Goal: Task Accomplishment & Management: Use online tool/utility

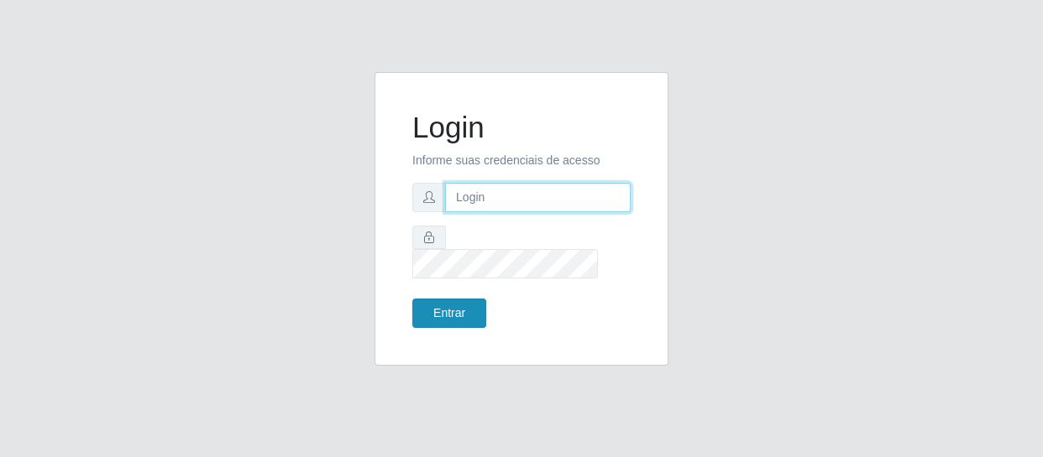
type input "[EMAIL_ADDRESS][DOMAIN_NAME]"
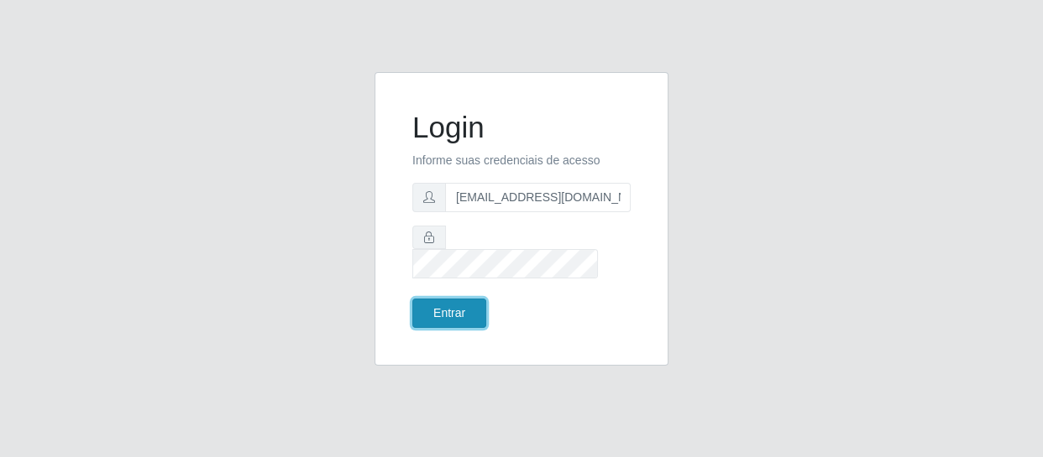
click at [428, 304] on button "Entrar" at bounding box center [449, 313] width 74 height 29
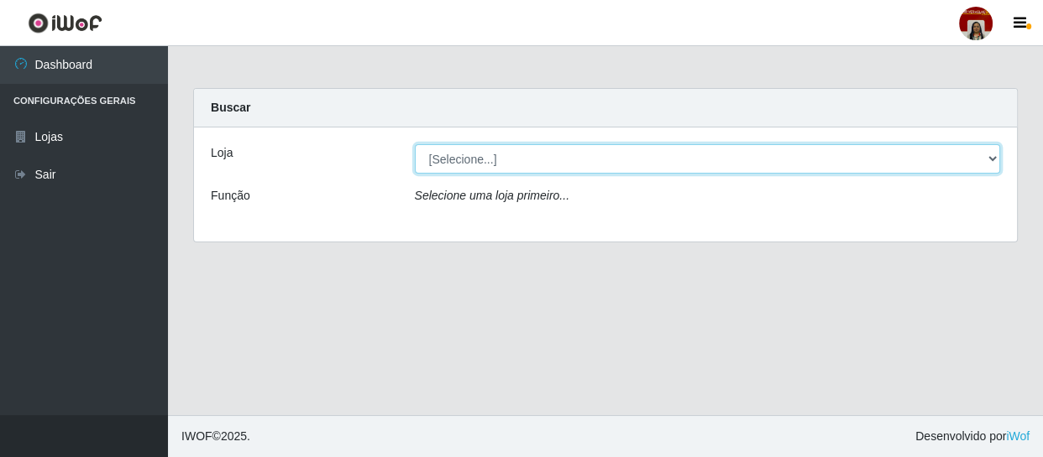
click at [983, 159] on select "[Selecione...] Mar Vermelho - Loja 04" at bounding box center [708, 158] width 586 height 29
select select "251"
click at [415, 144] on select "[Selecione...] Mar Vermelho - Loja 04" at bounding box center [708, 158] width 586 height 29
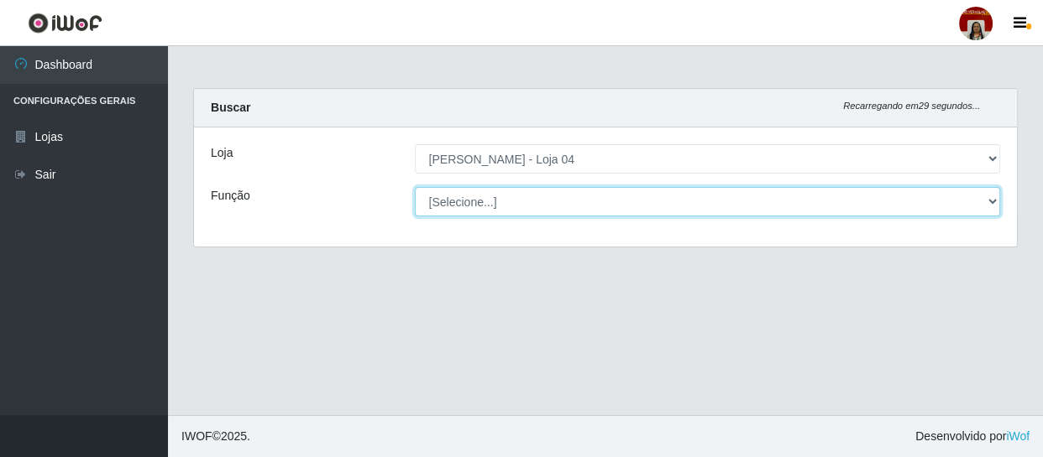
click at [991, 196] on select "[Selecione...] ASG ASG + ASG ++ Auxiliar de Depósito Auxiliar de Depósito + Aux…" at bounding box center [708, 201] width 586 height 29
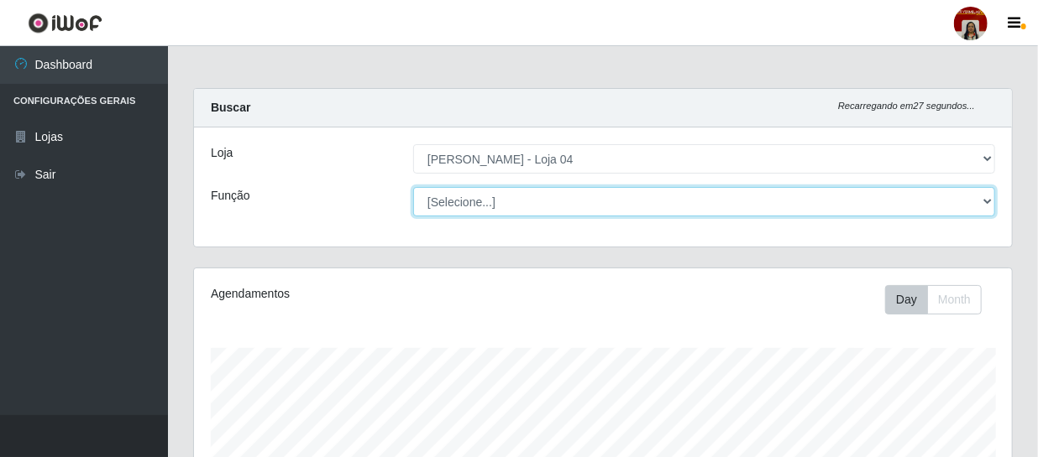
scroll to position [348, 818]
select select "22"
click at [413, 187] on select "[Selecione...] ASG ASG + ASG ++ Auxiliar de Depósito Auxiliar de Depósito + Aux…" at bounding box center [704, 201] width 582 height 29
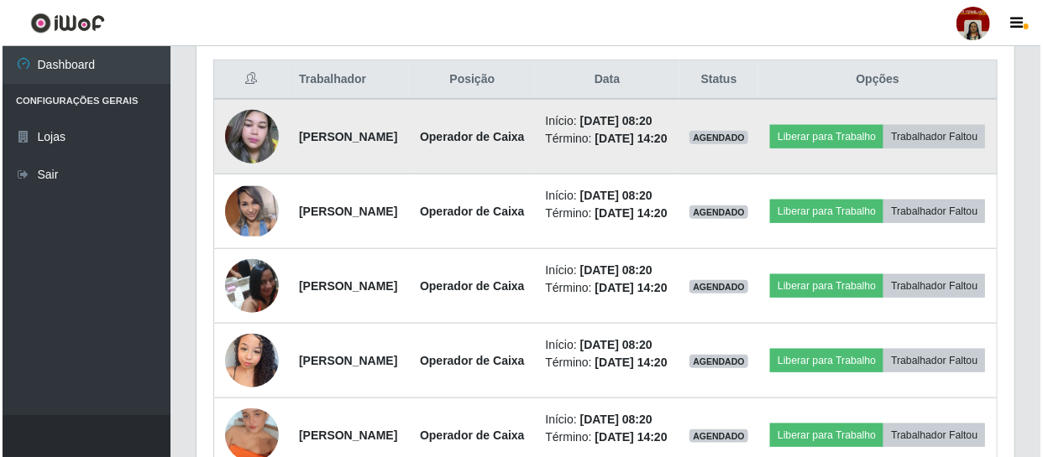
scroll to position [610, 0]
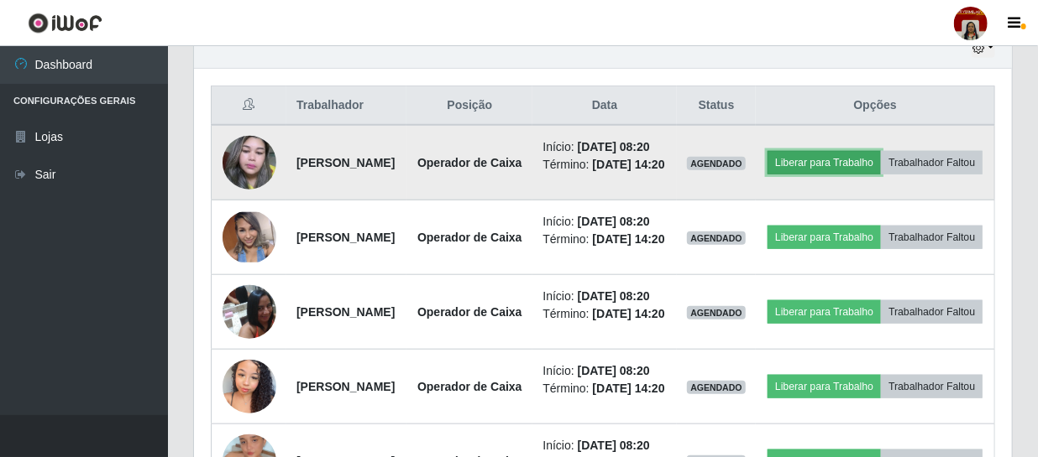
click at [848, 156] on button "Liberar para Trabalho" at bounding box center [823, 163] width 113 height 24
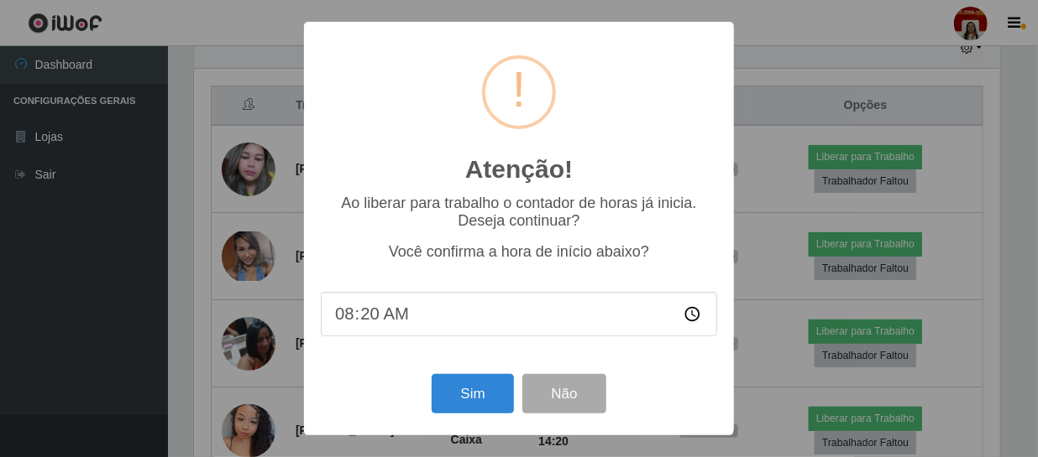
scroll to position [348, 810]
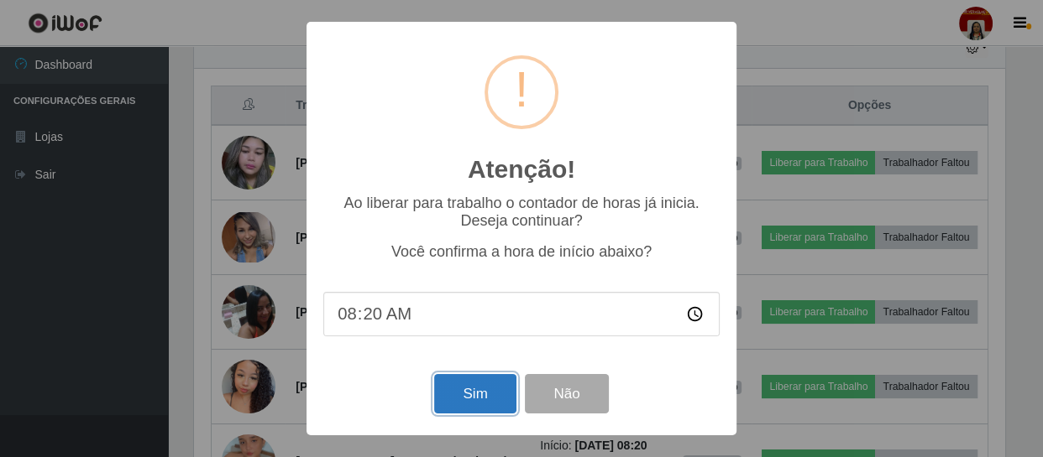
click at [496, 404] on button "Sim" at bounding box center [474, 393] width 81 height 39
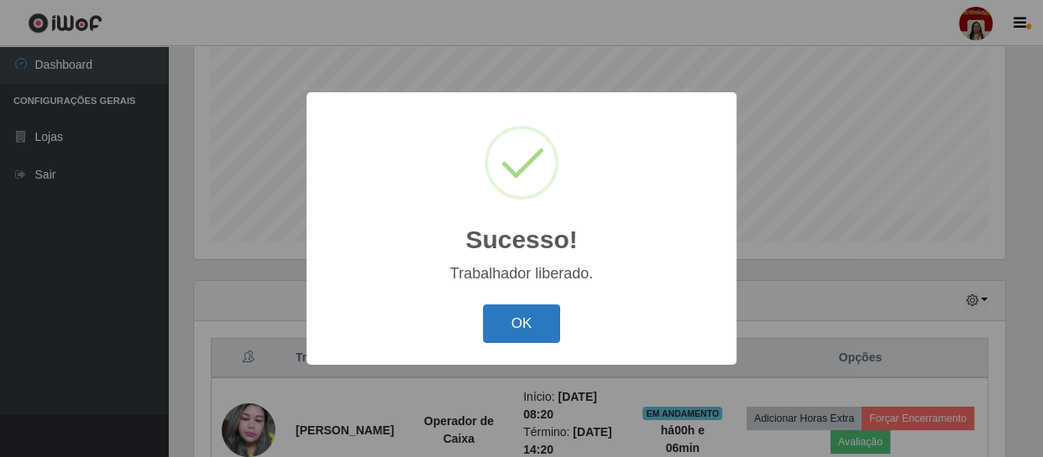
click at [516, 306] on button "OK" at bounding box center [522, 324] width 78 height 39
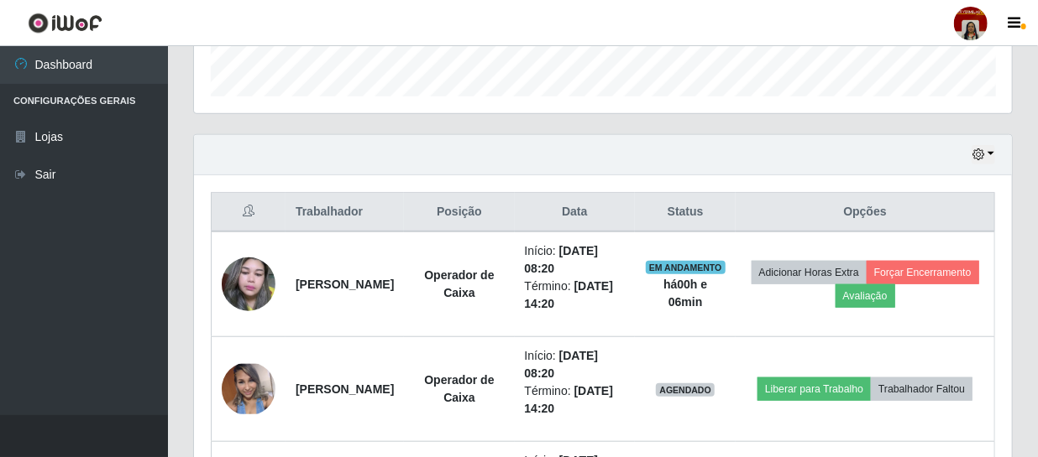
scroll to position [510, 0]
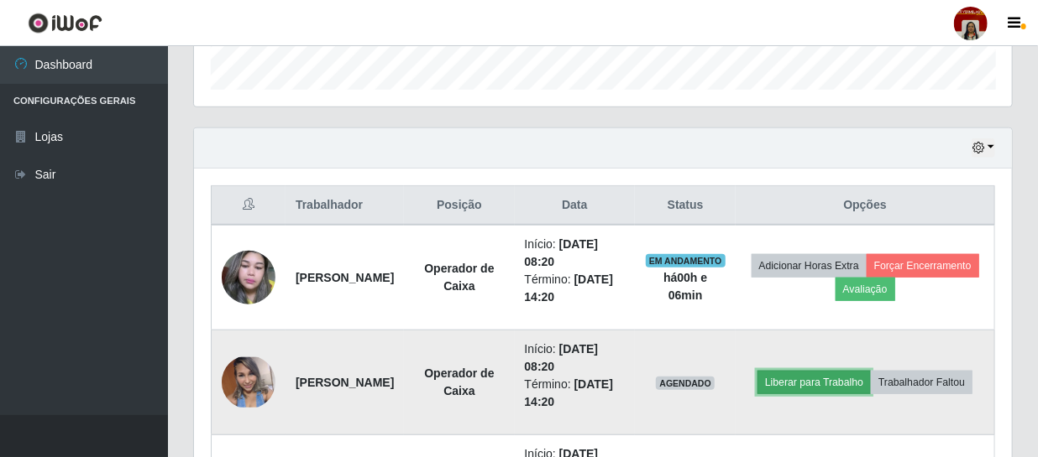
click at [846, 371] on button "Liberar para Trabalho" at bounding box center [813, 383] width 113 height 24
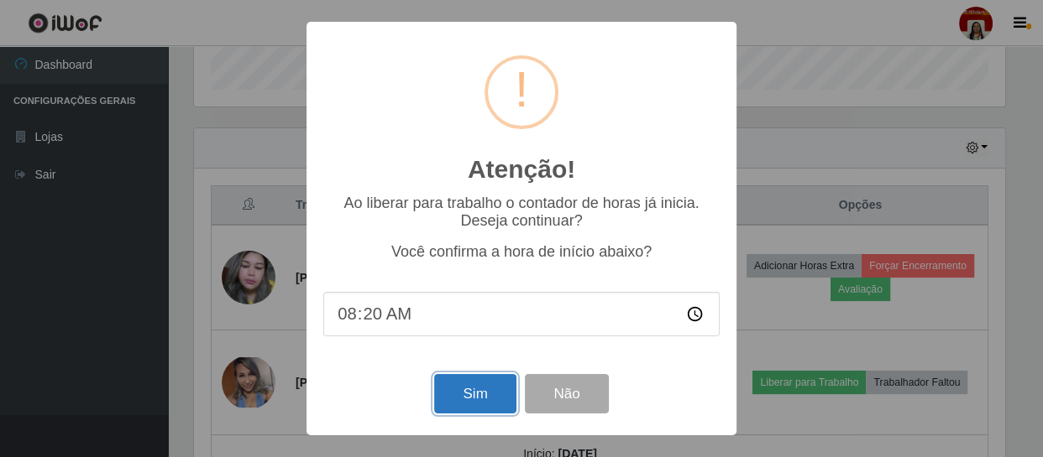
click at [477, 394] on button "Sim" at bounding box center [474, 393] width 81 height 39
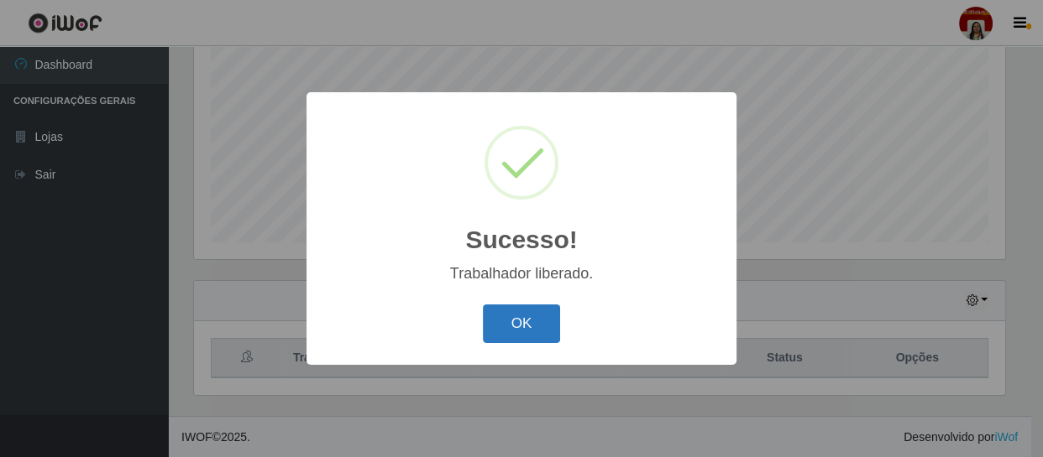
click at [521, 327] on button "OK" at bounding box center [522, 324] width 78 height 39
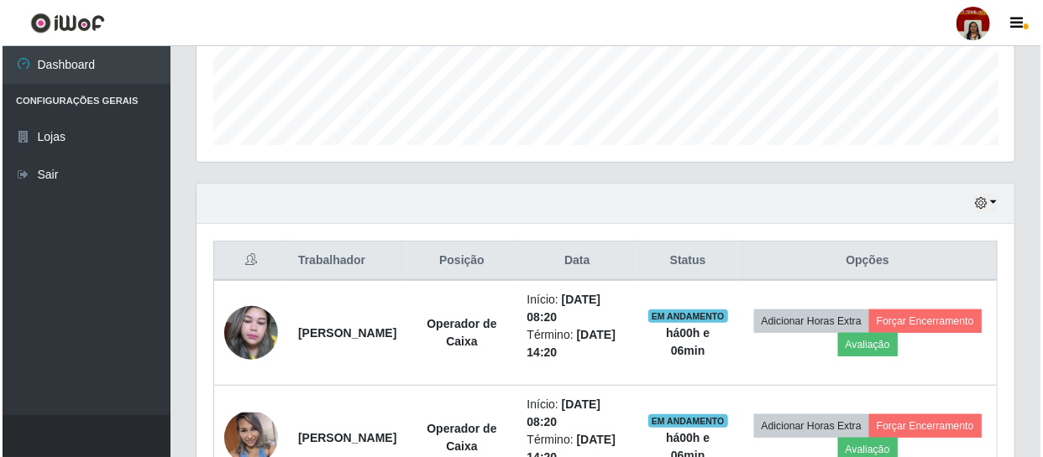
scroll to position [587, 0]
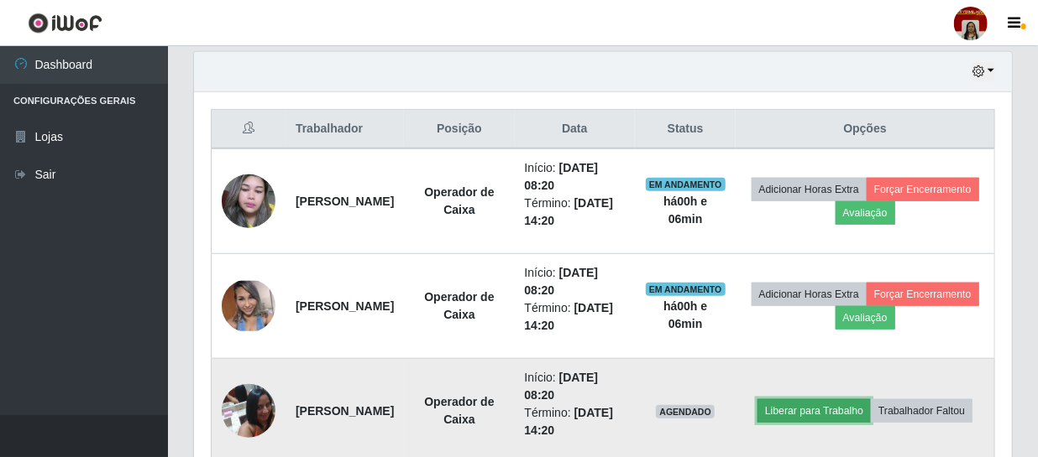
click at [855, 400] on button "Liberar para Trabalho" at bounding box center [813, 412] width 113 height 24
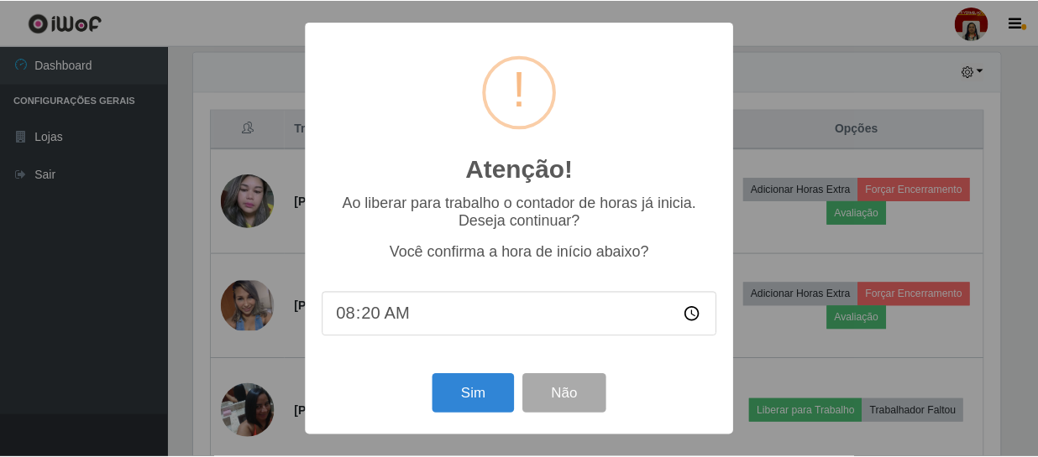
scroll to position [348, 810]
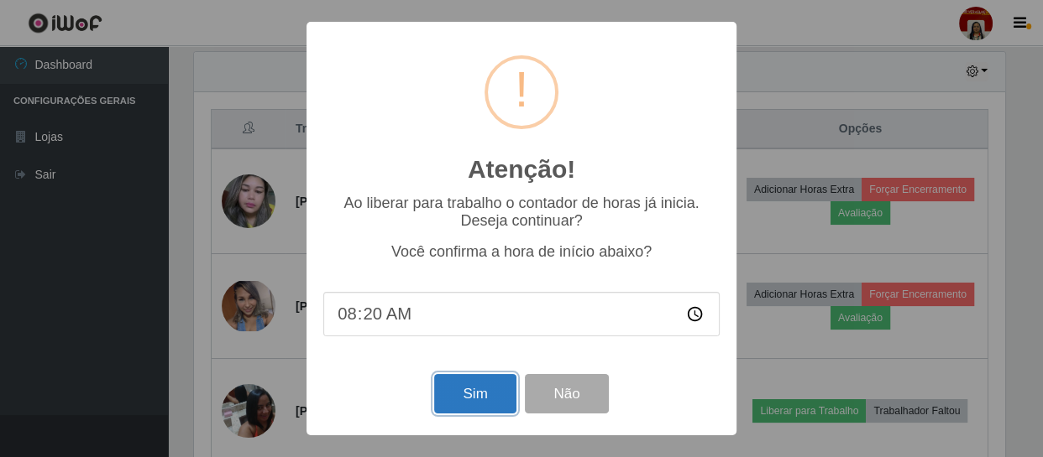
click at [493, 396] on button "Sim" at bounding box center [474, 393] width 81 height 39
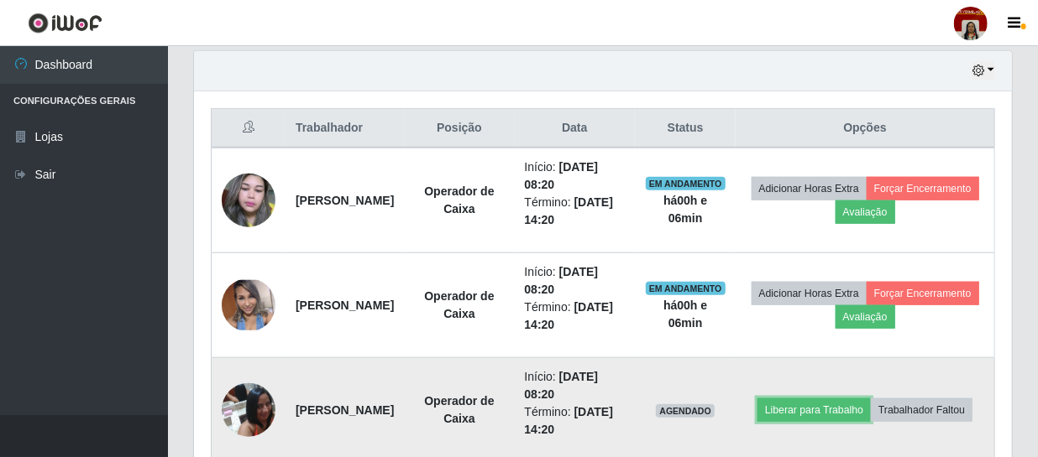
scroll to position [0, 0]
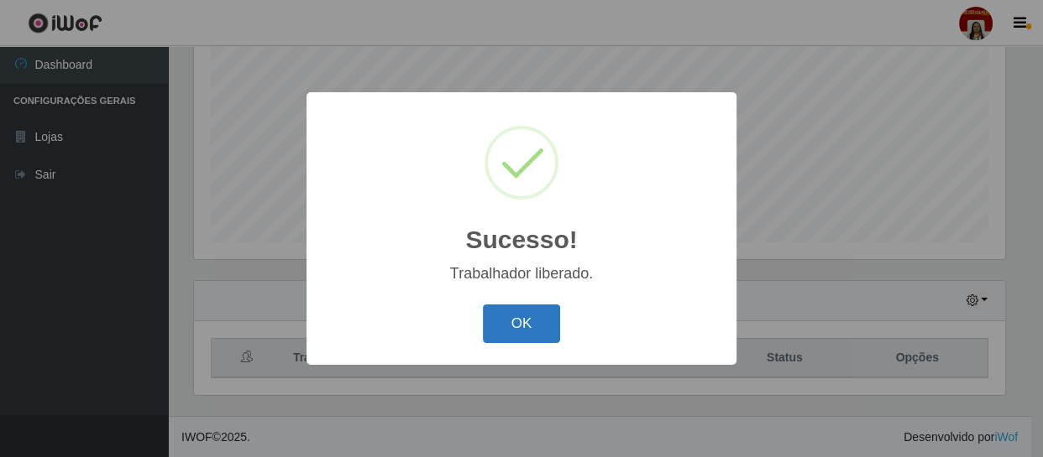
click at [527, 321] on button "OK" at bounding box center [522, 324] width 78 height 39
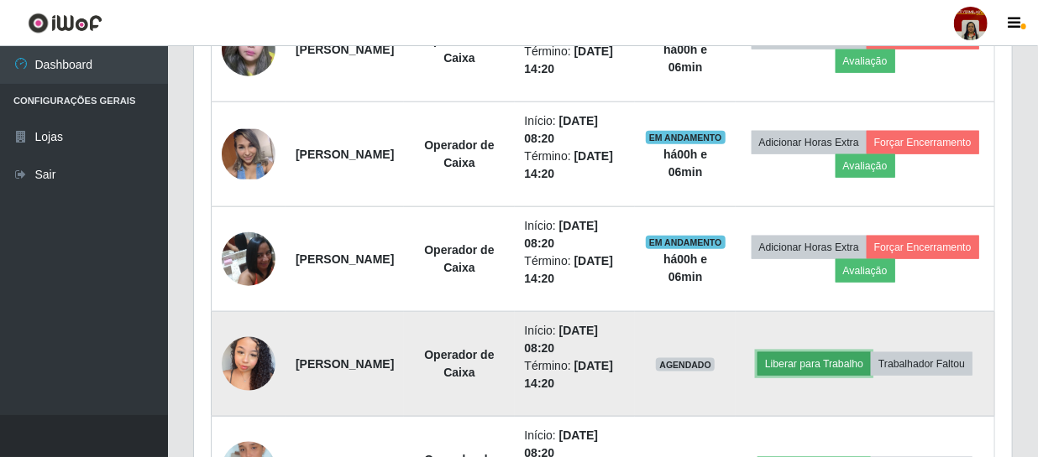
click at [870, 353] on button "Liberar para Trabalho" at bounding box center [813, 365] width 113 height 24
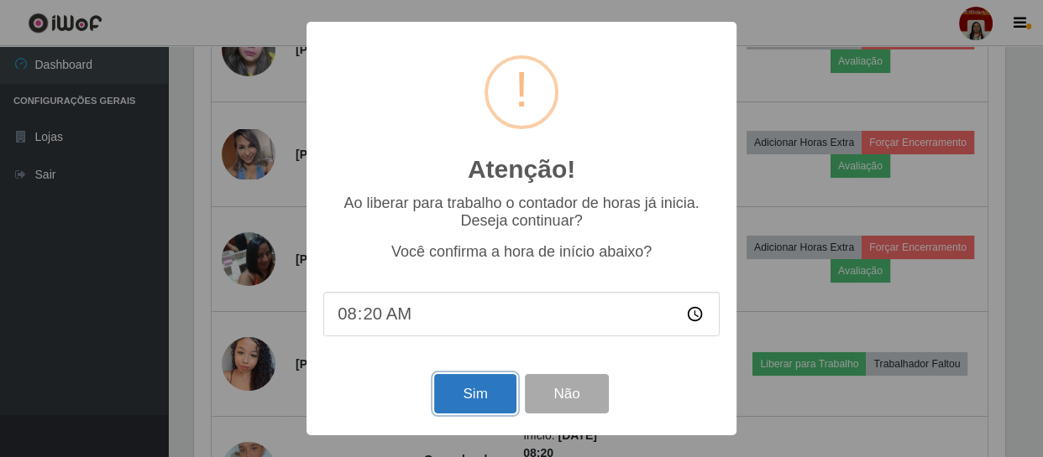
click at [490, 381] on button "Sim" at bounding box center [474, 393] width 81 height 39
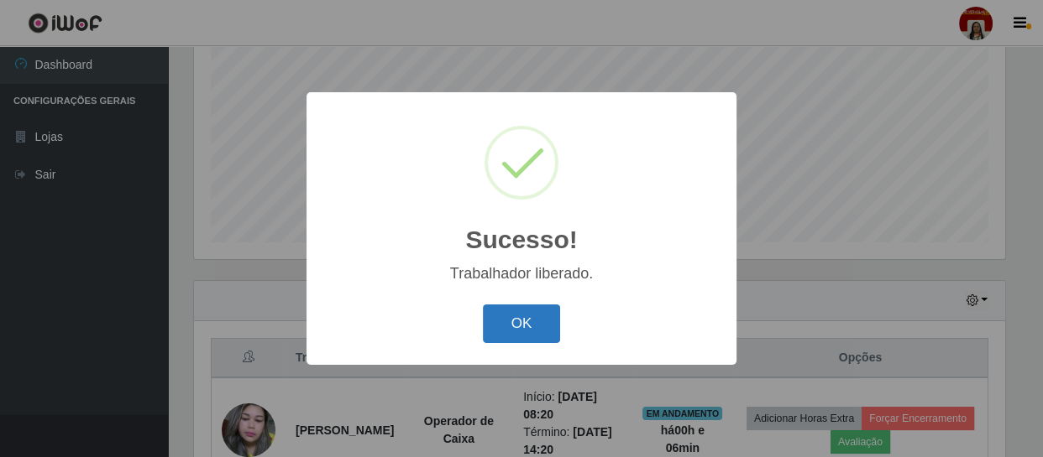
click at [554, 332] on button "OK" at bounding box center [522, 324] width 78 height 39
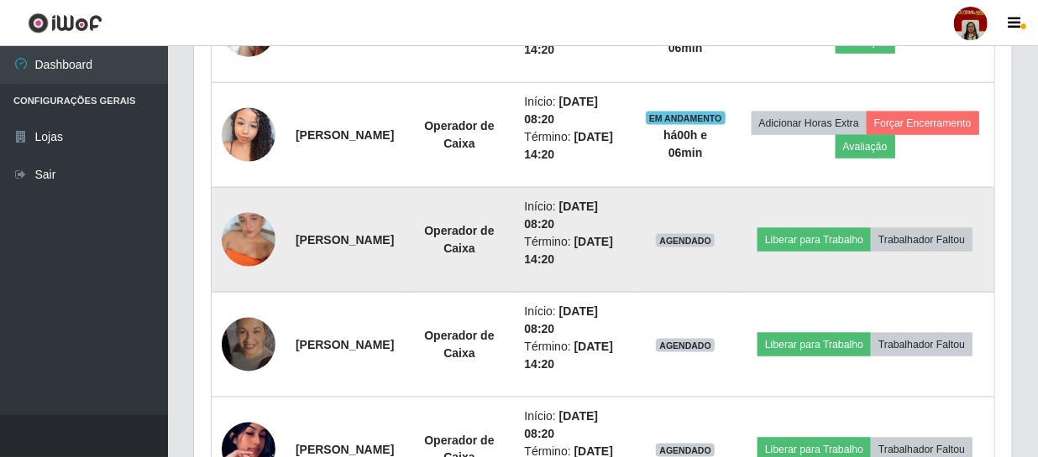
click at [857, 202] on td "Liberar para Trabalho Trabalhador Faltou" at bounding box center [864, 240] width 259 height 105
click at [850, 228] on button "Liberar para Trabalho" at bounding box center [813, 240] width 113 height 24
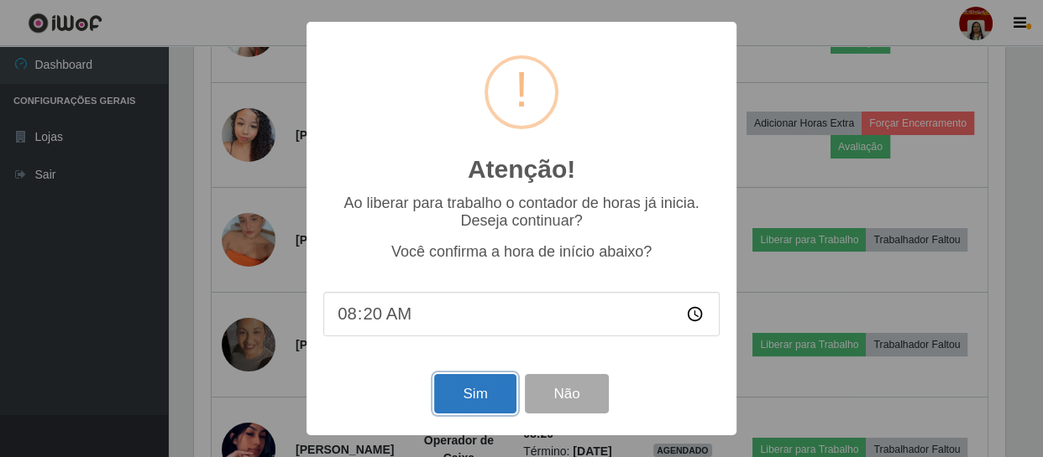
click at [515, 395] on button "Sim" at bounding box center [474, 393] width 81 height 39
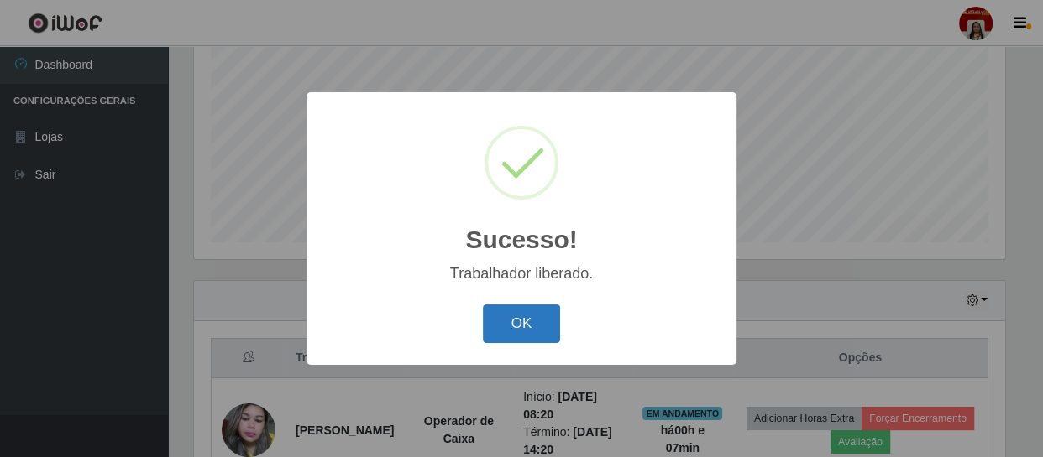
click at [504, 335] on button "OK" at bounding box center [522, 324] width 78 height 39
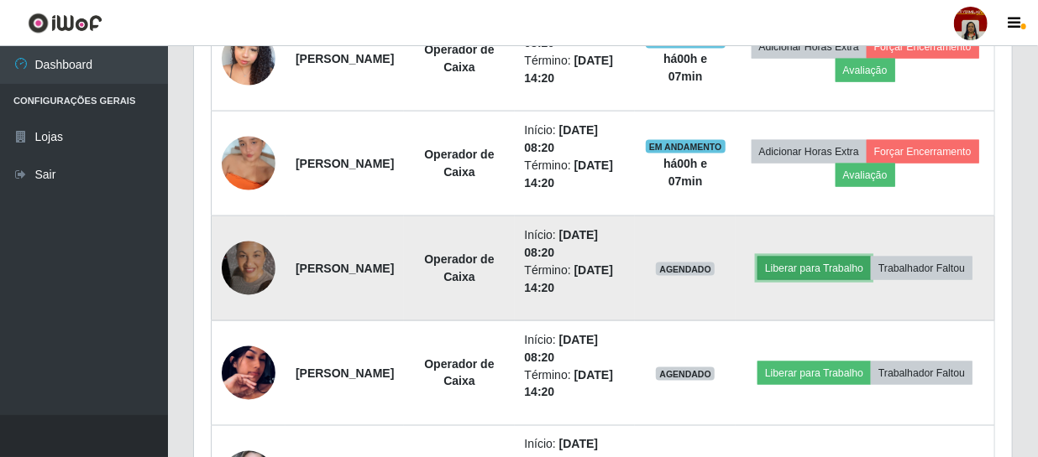
click at [870, 257] on button "Liberar para Trabalho" at bounding box center [813, 269] width 113 height 24
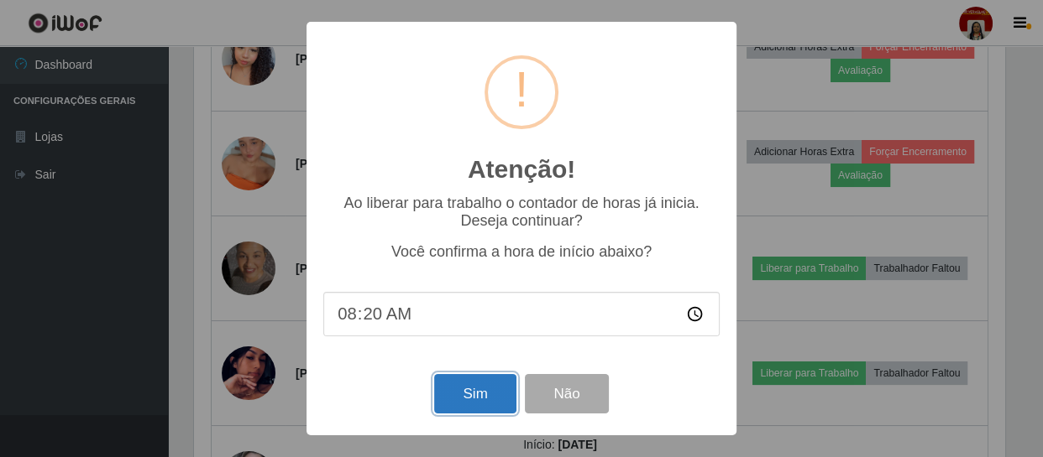
click at [468, 390] on button "Sim" at bounding box center [474, 393] width 81 height 39
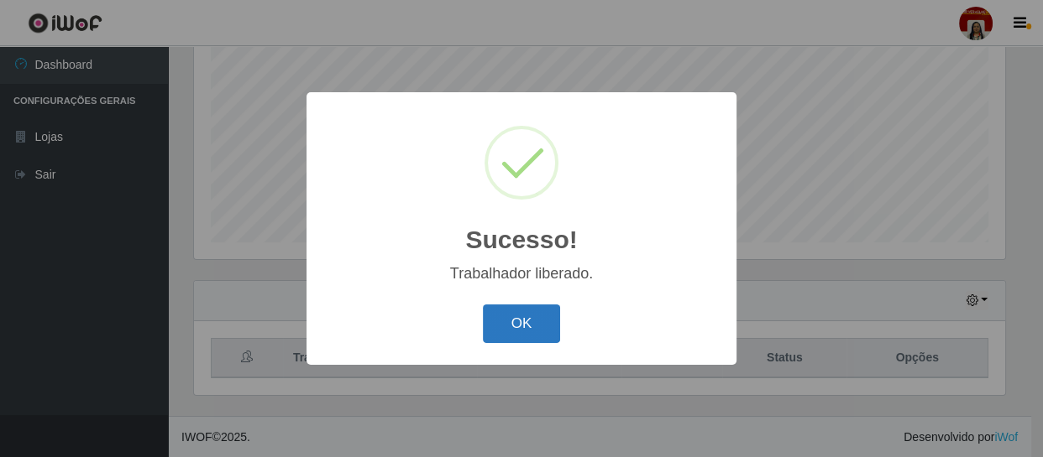
click at [522, 314] on button "OK" at bounding box center [522, 324] width 78 height 39
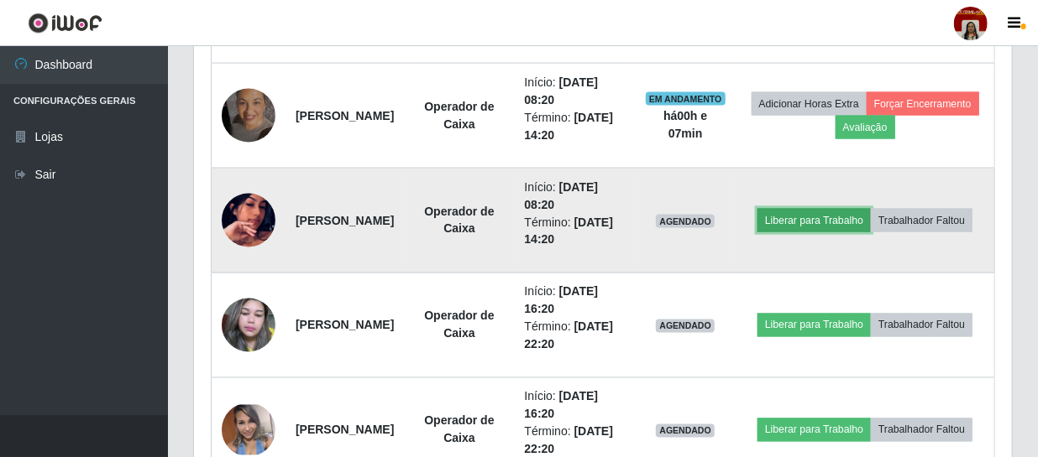
click at [870, 209] on button "Liberar para Trabalho" at bounding box center [813, 221] width 113 height 24
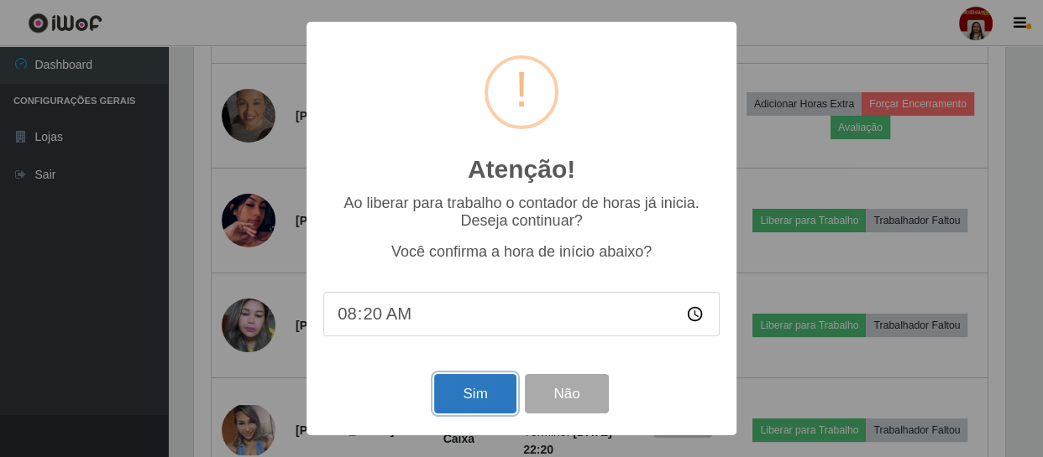
click at [495, 407] on button "Sim" at bounding box center [474, 393] width 81 height 39
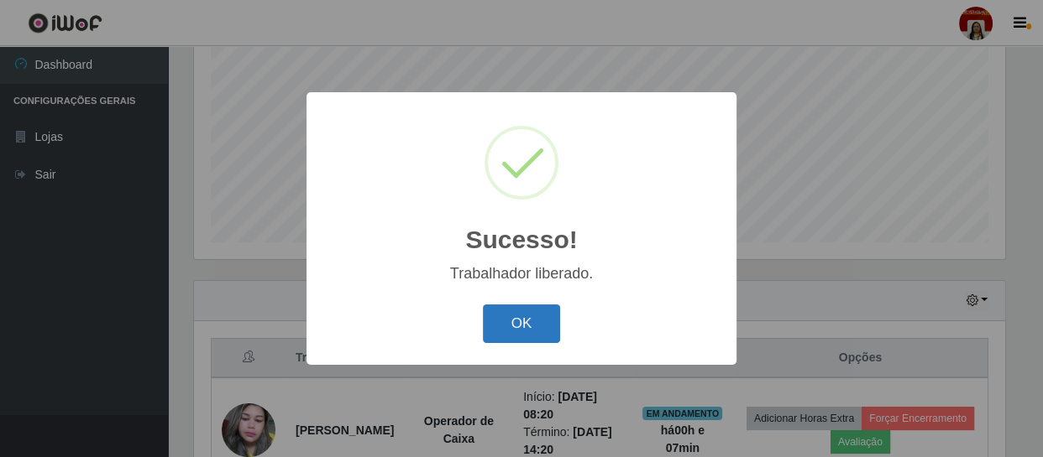
click at [523, 338] on button "OK" at bounding box center [522, 324] width 78 height 39
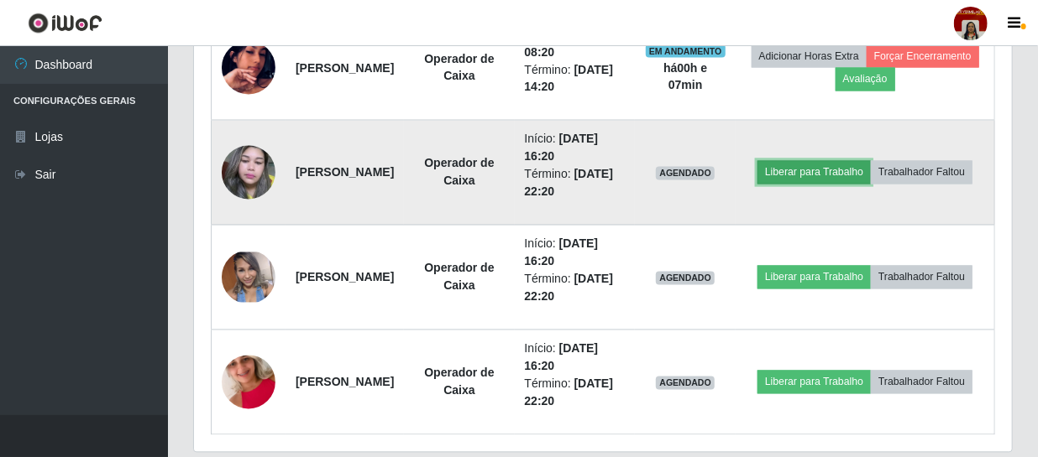
click at [870, 161] on button "Liberar para Trabalho" at bounding box center [813, 173] width 113 height 24
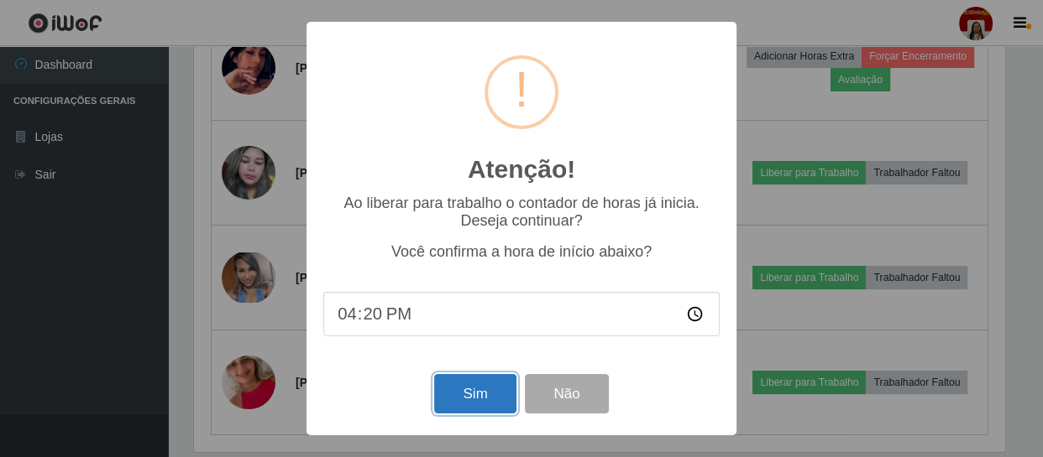
click at [503, 394] on button "Sim" at bounding box center [474, 393] width 81 height 39
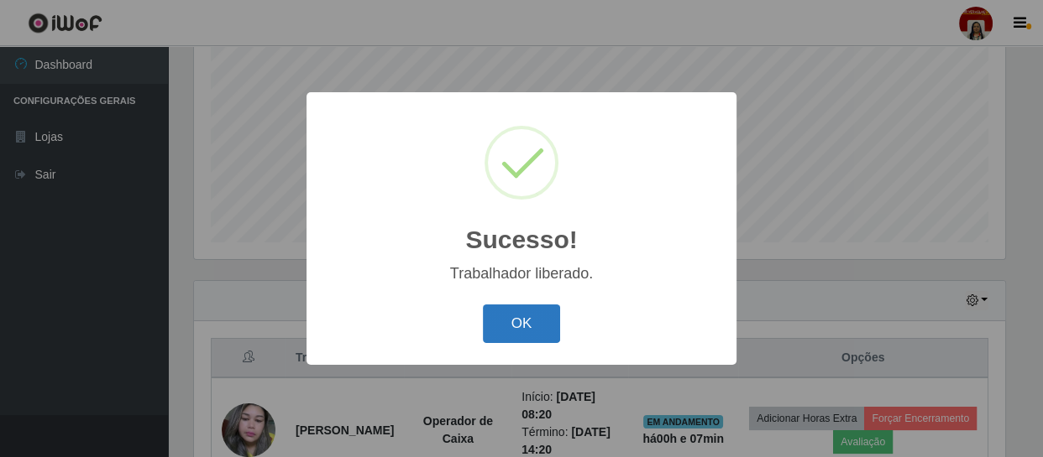
click at [530, 337] on button "OK" at bounding box center [522, 324] width 78 height 39
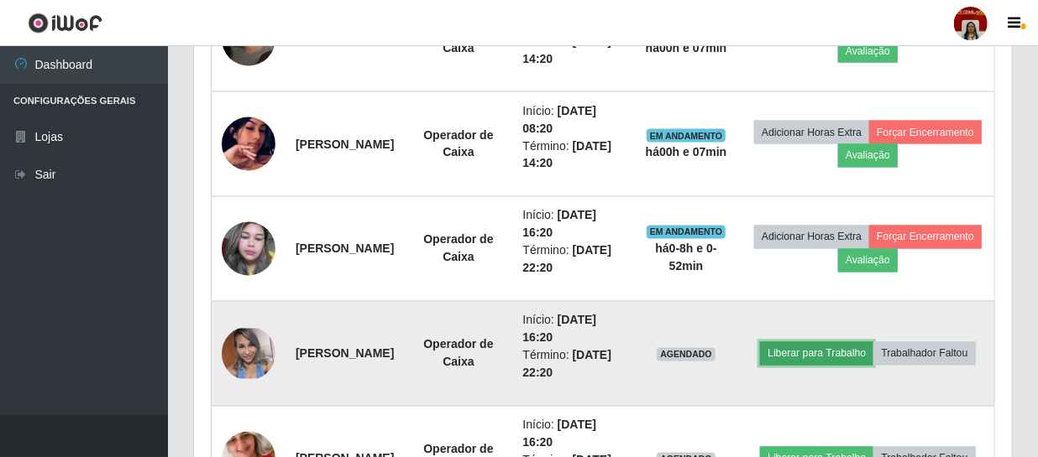
click at [865, 342] on button "Liberar para Trabalho" at bounding box center [816, 354] width 113 height 24
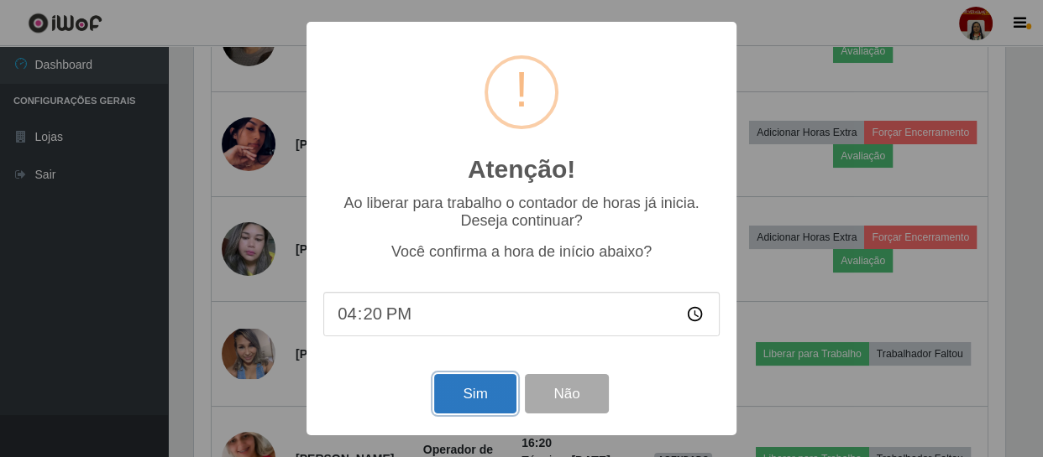
click at [492, 394] on button "Sim" at bounding box center [474, 393] width 81 height 39
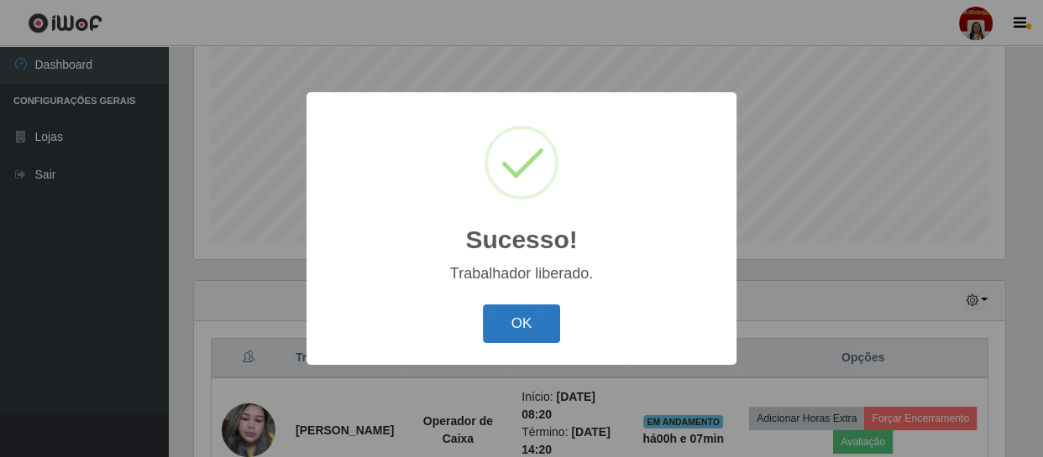
click at [503, 322] on button "OK" at bounding box center [522, 324] width 78 height 39
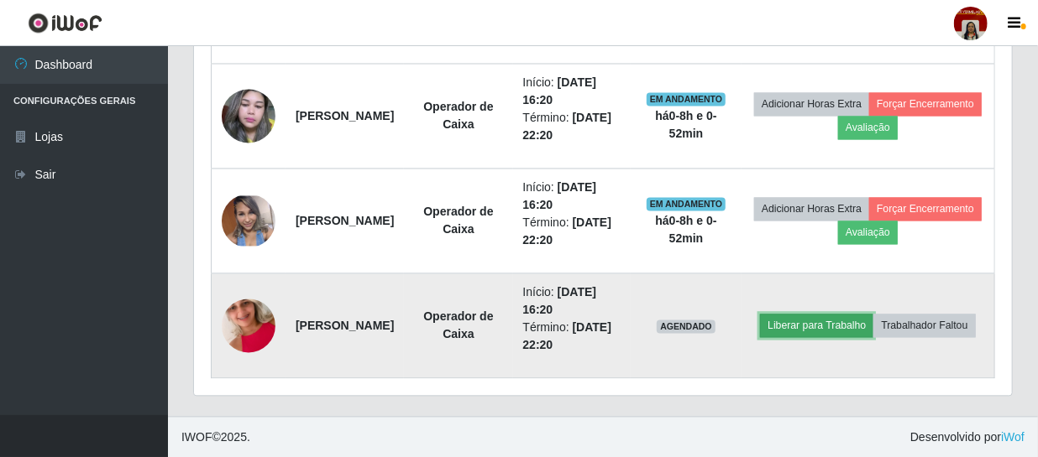
click at [873, 315] on button "Liberar para Trabalho" at bounding box center [816, 327] width 113 height 24
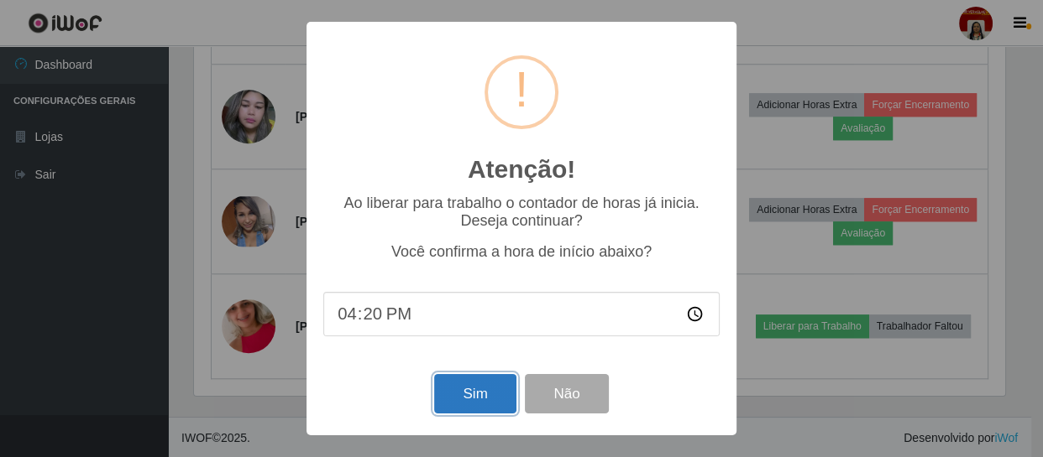
click at [494, 393] on button "Sim" at bounding box center [474, 393] width 81 height 39
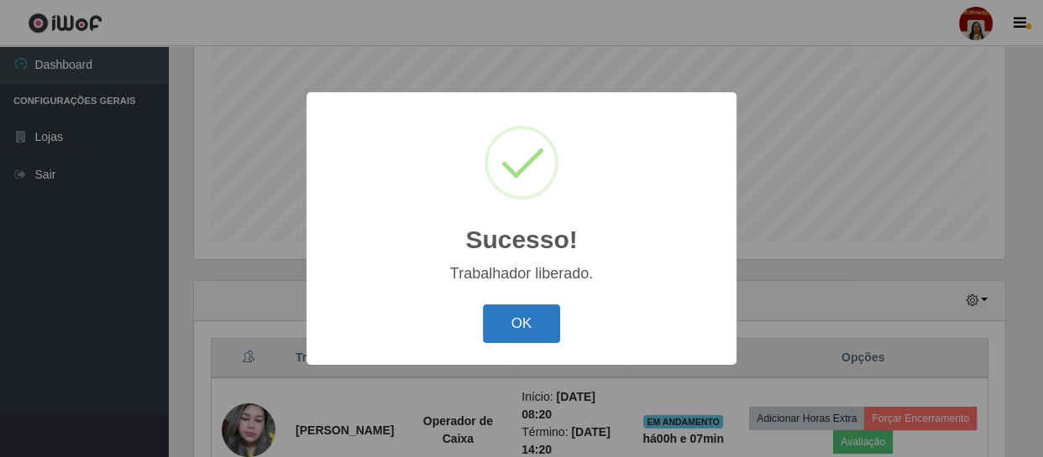
click at [535, 321] on button "OK" at bounding box center [522, 324] width 78 height 39
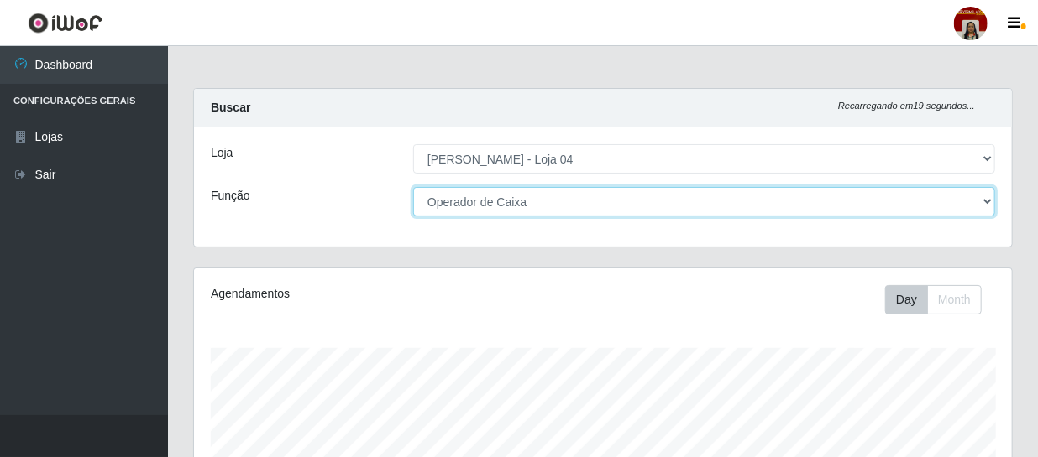
click at [779, 208] on select "[Selecione...] ASG ASG + ASG ++ Auxiliar de Depósito Auxiliar de Depósito + Aux…" at bounding box center [704, 201] width 582 height 29
click at [413, 187] on select "[Selecione...] ASG ASG + ASG ++ Auxiliar de Depósito Auxiliar de Depósito + Aux…" at bounding box center [704, 201] width 582 height 29
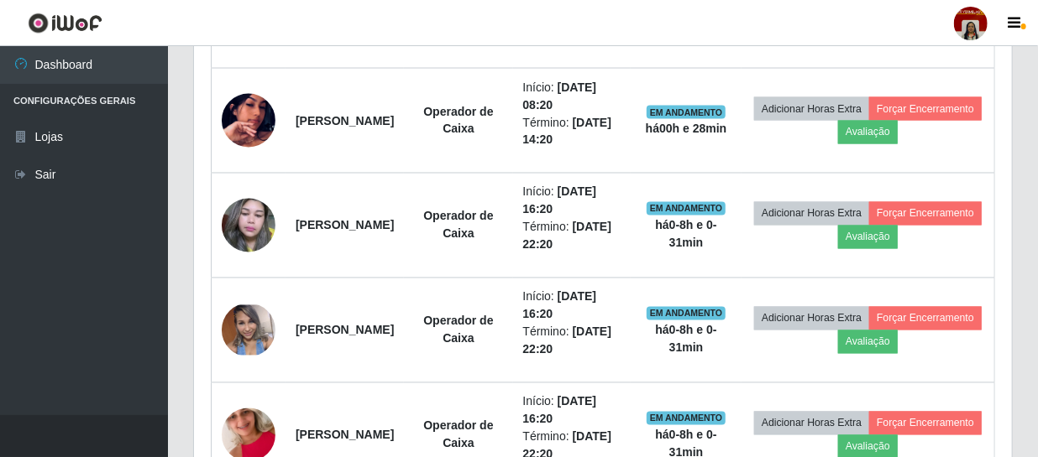
scroll to position [1406, 0]
